Goal: Check status: Check status

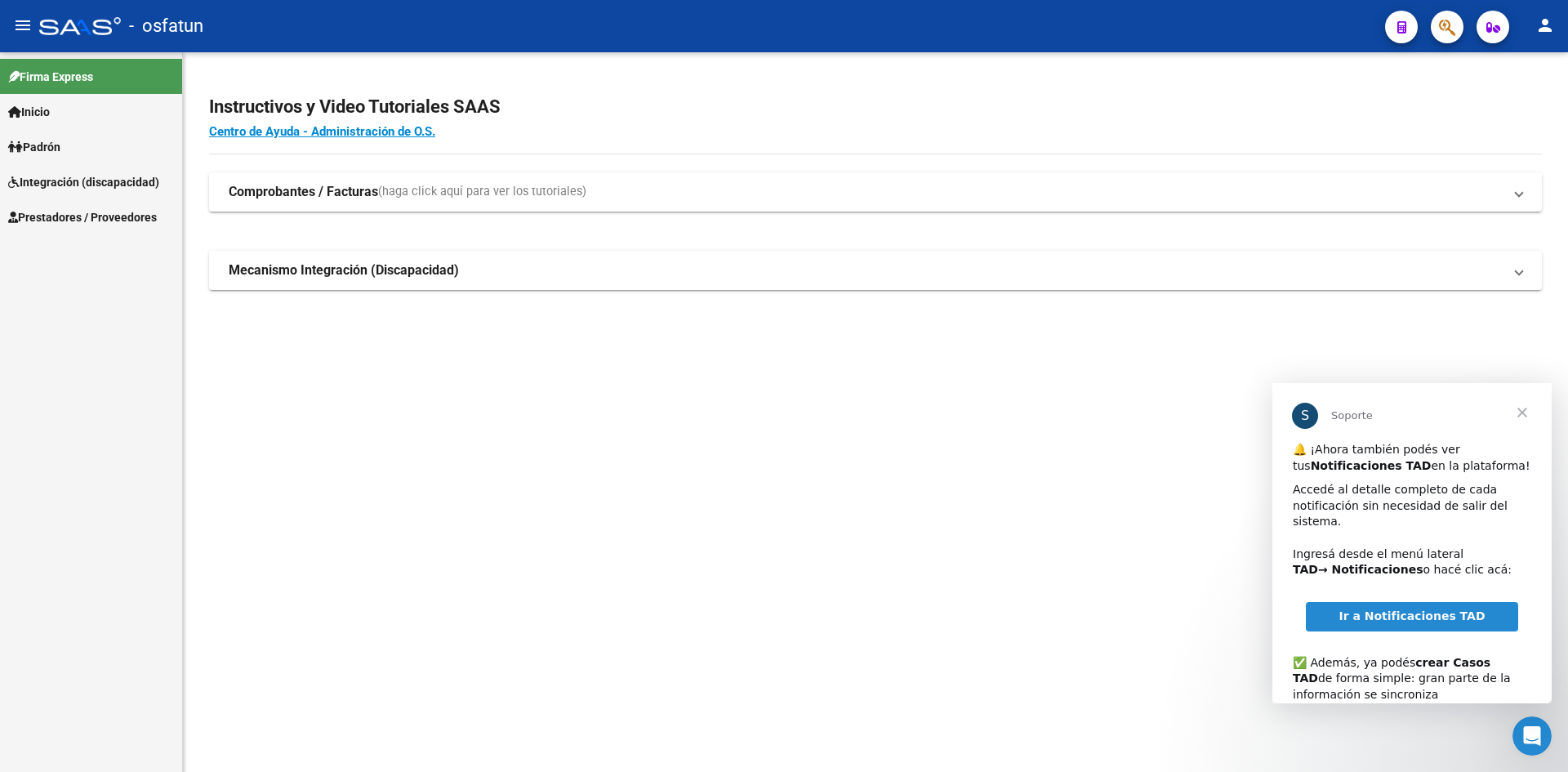
click at [61, 146] on span "Padrón" at bounding box center [34, 147] width 52 height 18
click at [81, 141] on link "Padrón" at bounding box center [91, 146] width 182 height 35
click at [85, 165] on mat-nav-list "Firma Express Inicio Calendario SSS Instructivos Contacto OS Padrón Análisis Af…" at bounding box center [91, 144] width 182 height 182
click at [86, 144] on link "Padrón" at bounding box center [91, 146] width 182 height 35
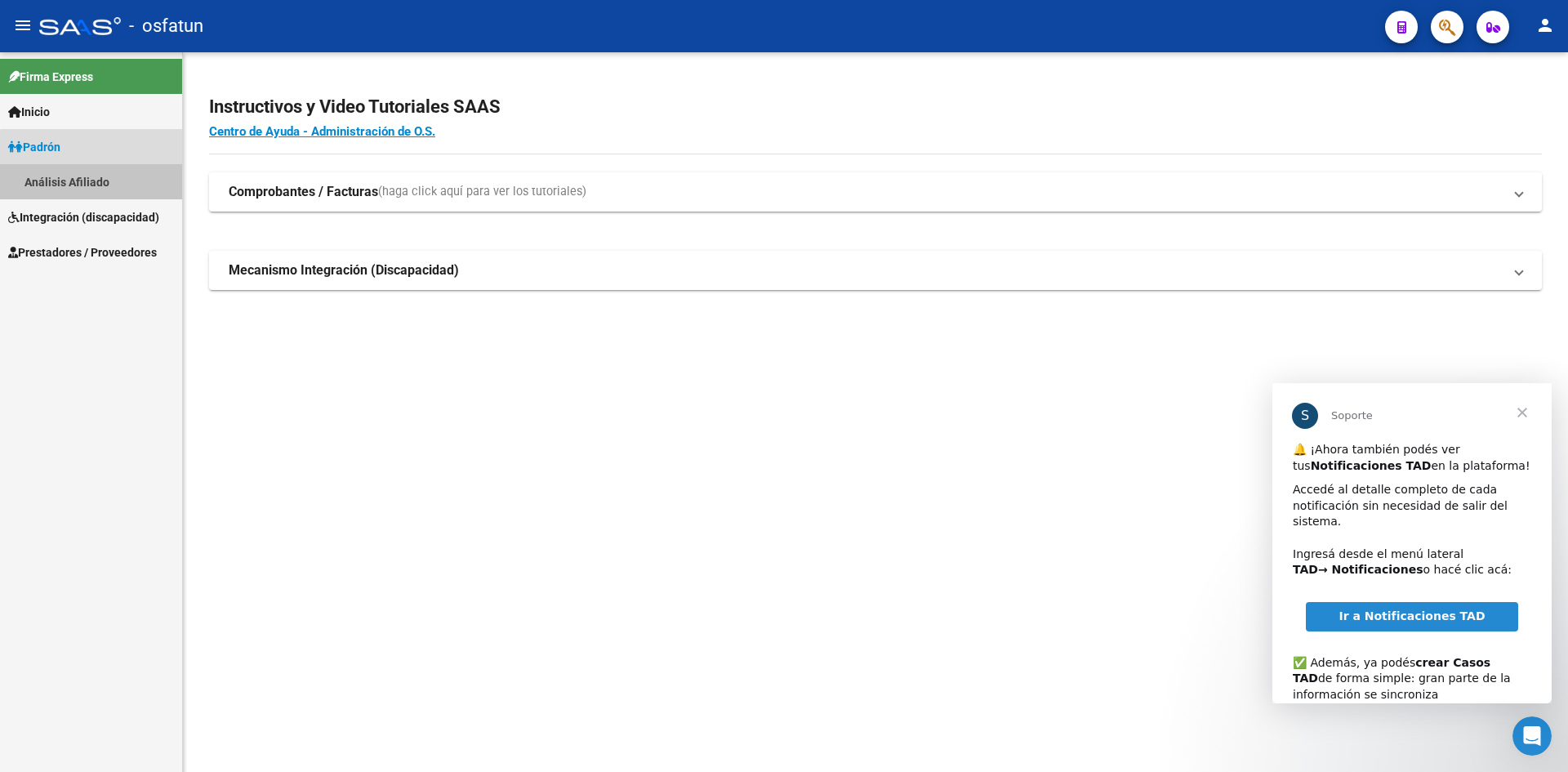
click at [105, 170] on link "Análisis Afiliado" at bounding box center [91, 181] width 182 height 35
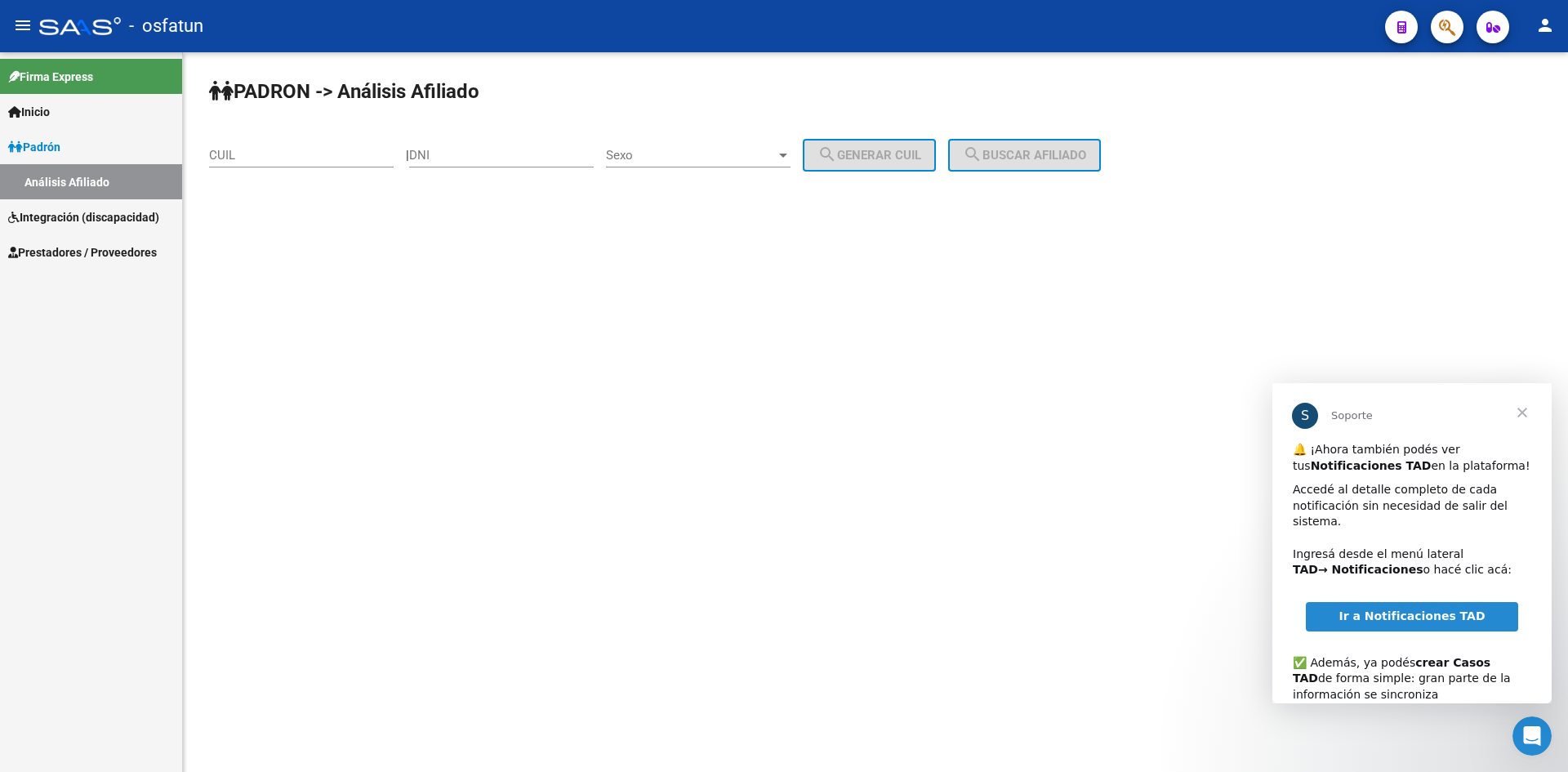
click at [445, 158] on input "DNI" at bounding box center [501, 156] width 184 height 15
paste input "27468272"
type input "27468272"
click at [664, 156] on span "Sexo" at bounding box center [691, 156] width 169 height 15
click at [688, 158] on span "Masculino" at bounding box center [716, 156] width 184 height 37
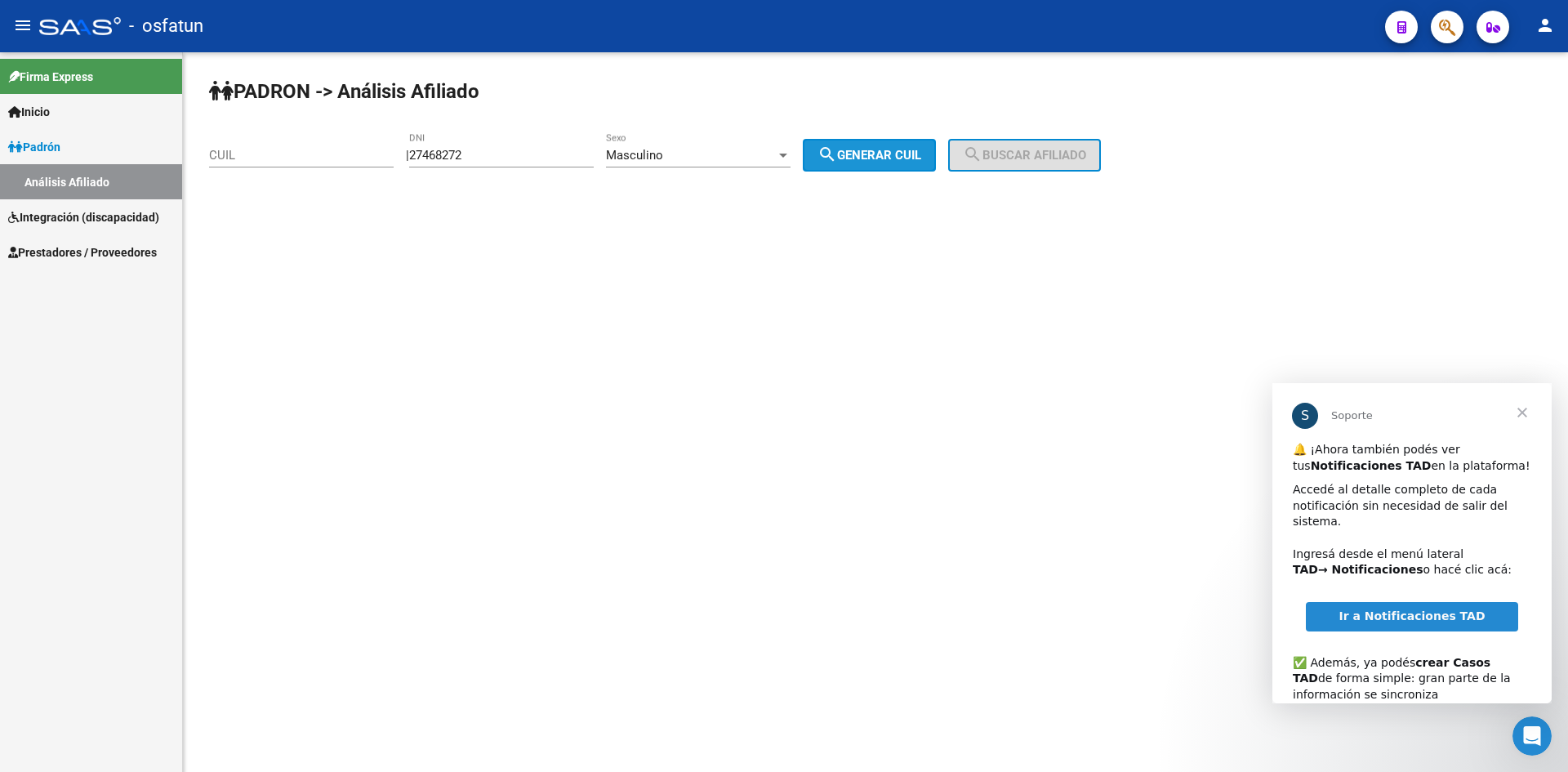
click at [921, 159] on span "search Generar CUIL" at bounding box center [869, 156] width 104 height 15
type input "20-27468272-9"
click at [1065, 169] on button "search Buscar afiliado" at bounding box center [1025, 155] width 153 height 32
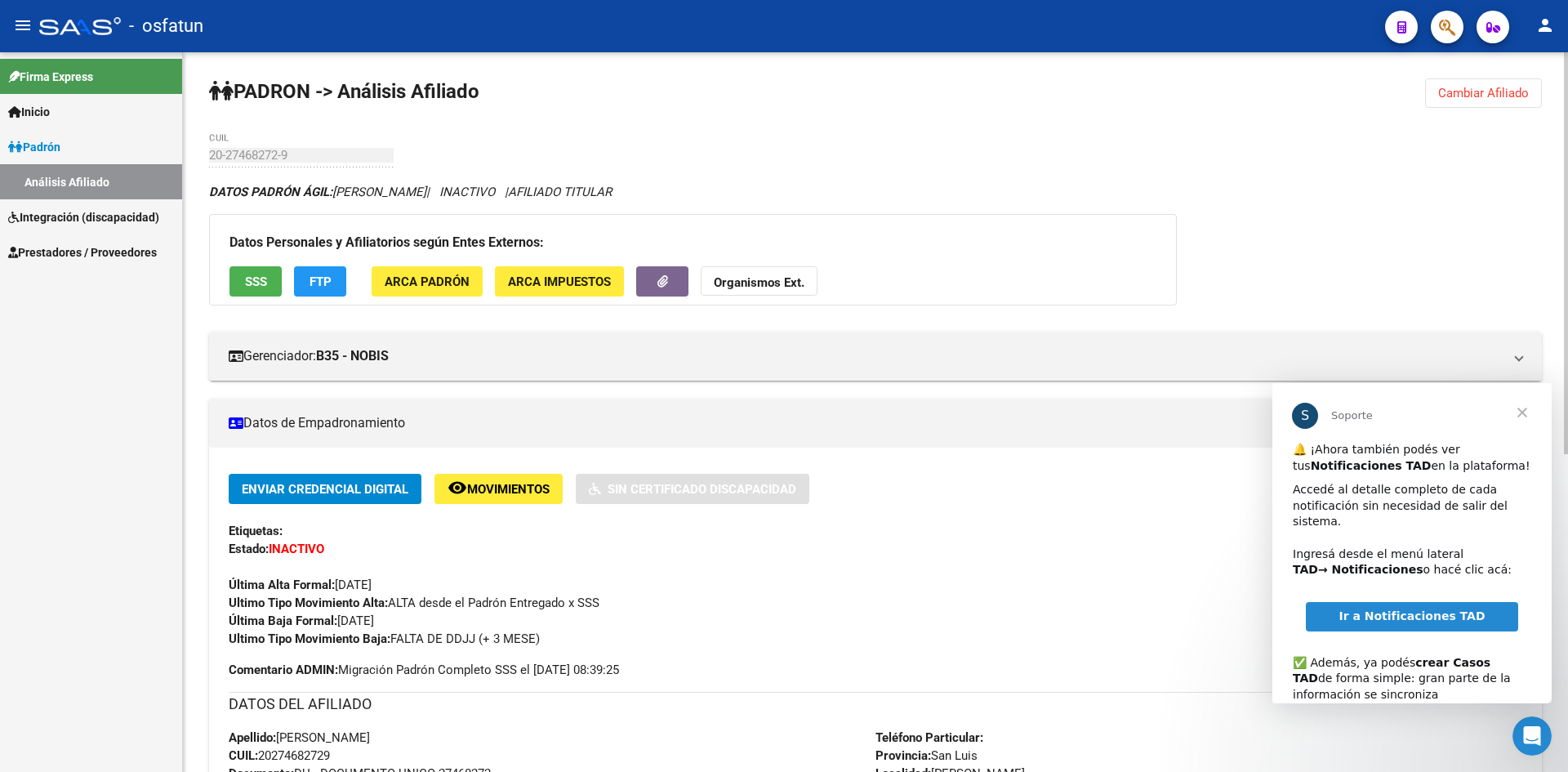
click at [1379, 270] on div "DATOS PADRÓN ÁGIL: [PERSON_NAME] | INACTIVO | AFILIADO TITULAR Datos Personales…" at bounding box center [876, 742] width 1333 height 1117
click at [1518, 412] on span "Cerrar" at bounding box center [1522, 413] width 59 height 59
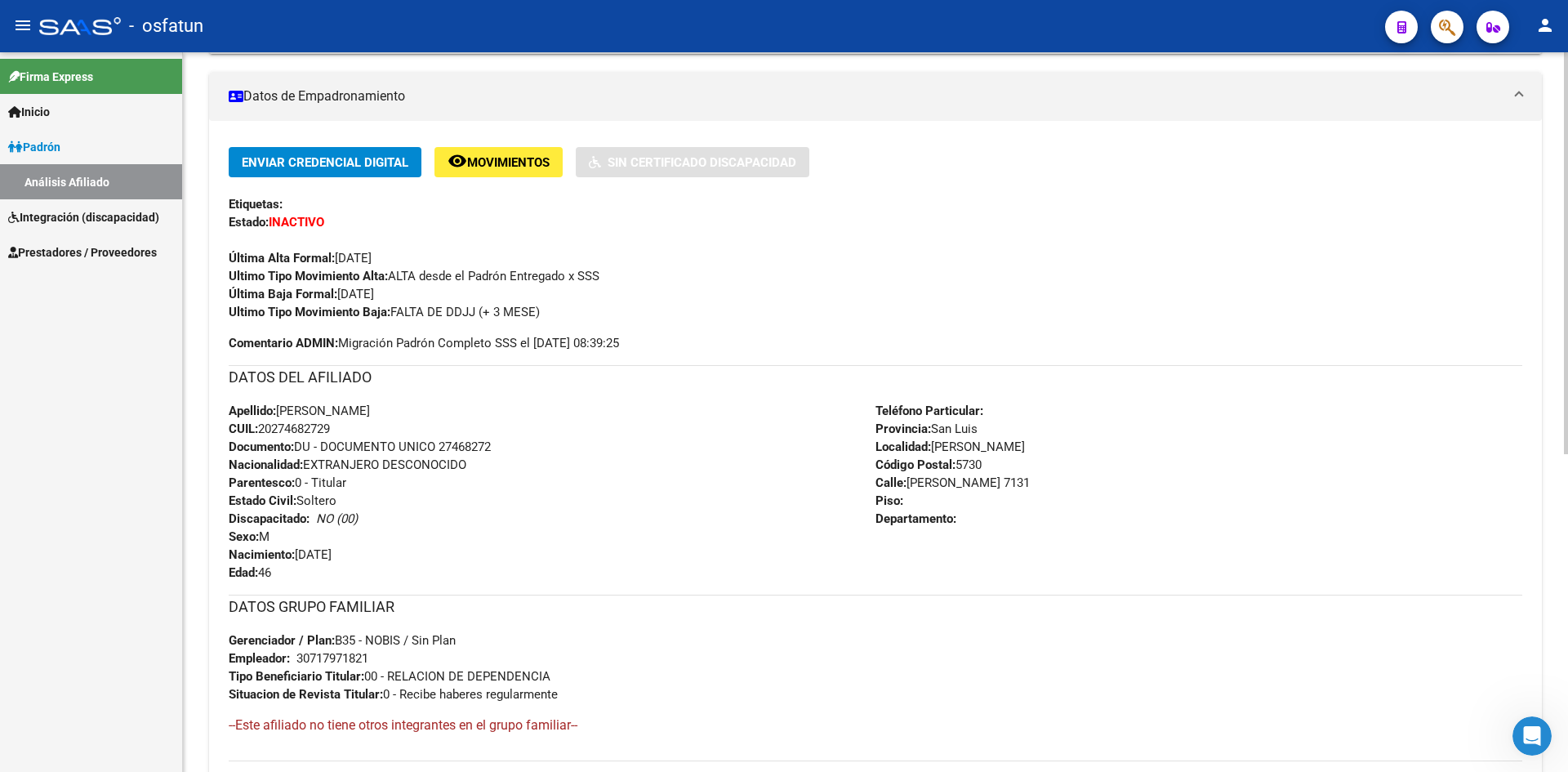
scroll to position [567, 0]
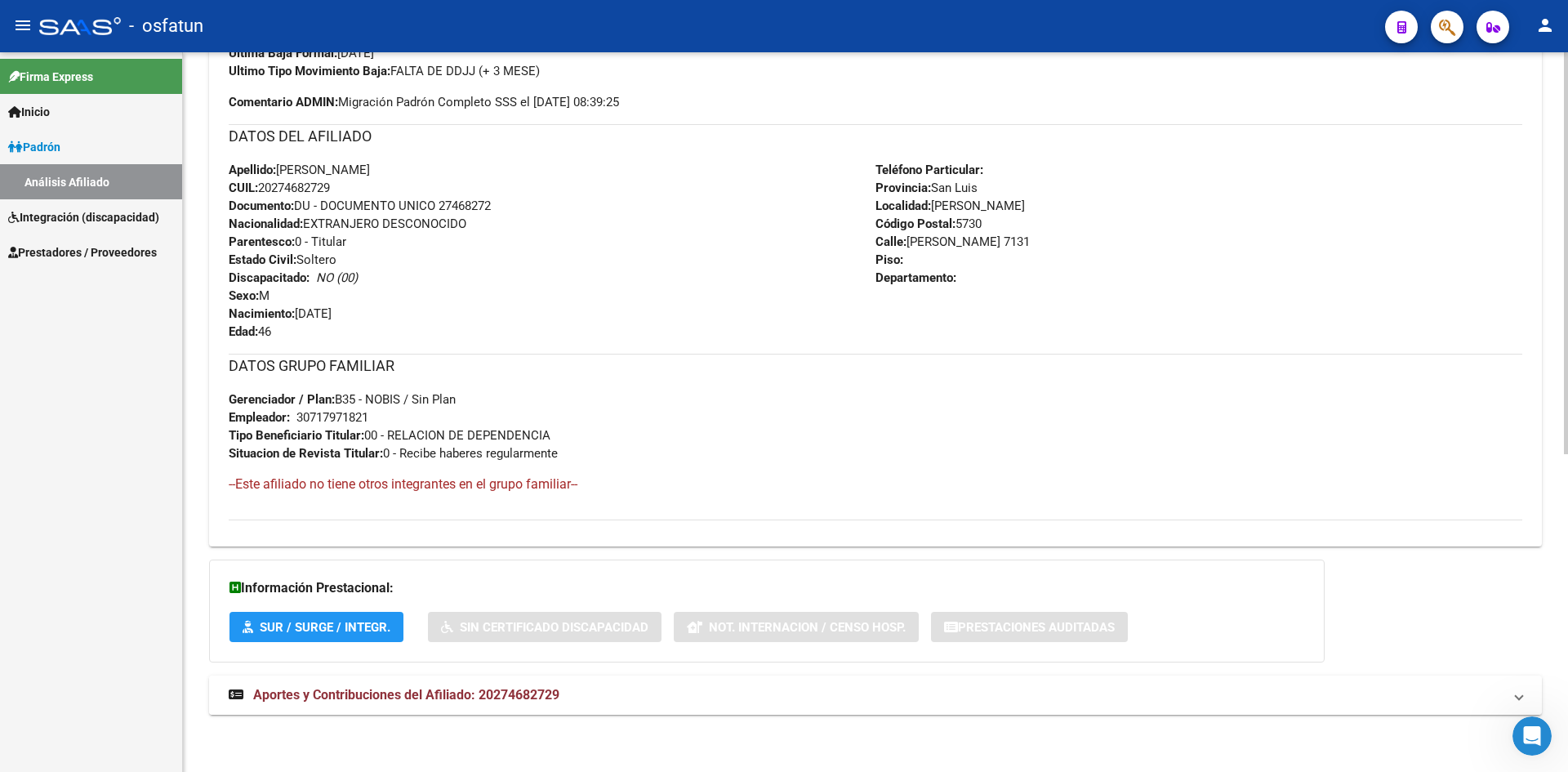
click at [408, 708] on mat-expansion-panel-header "Aportes y Contribuciones del Afiliado: 20274682729" at bounding box center [876, 696] width 1333 height 40
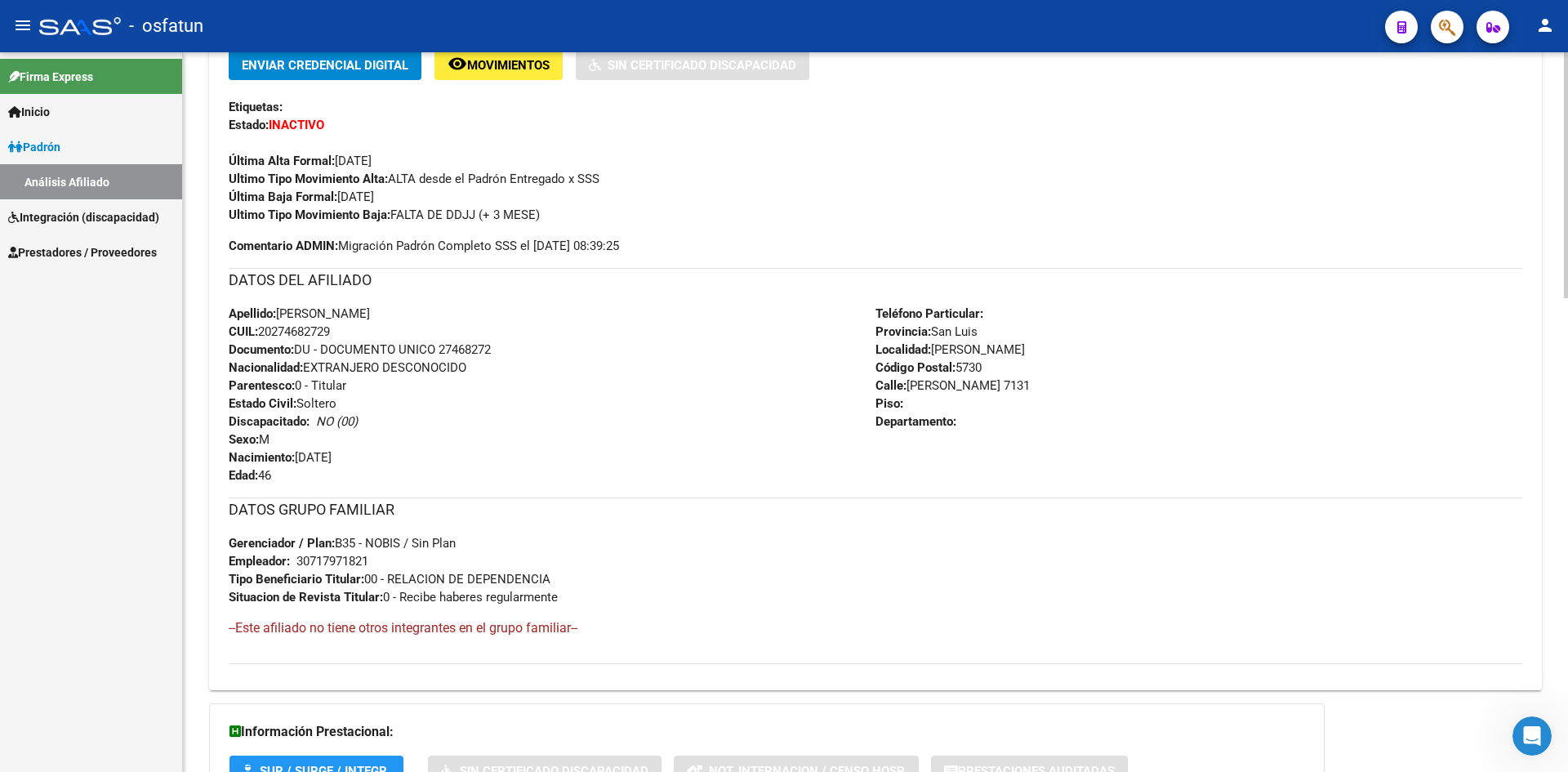
scroll to position [486, 0]
